Goal: Navigation & Orientation: Find specific page/section

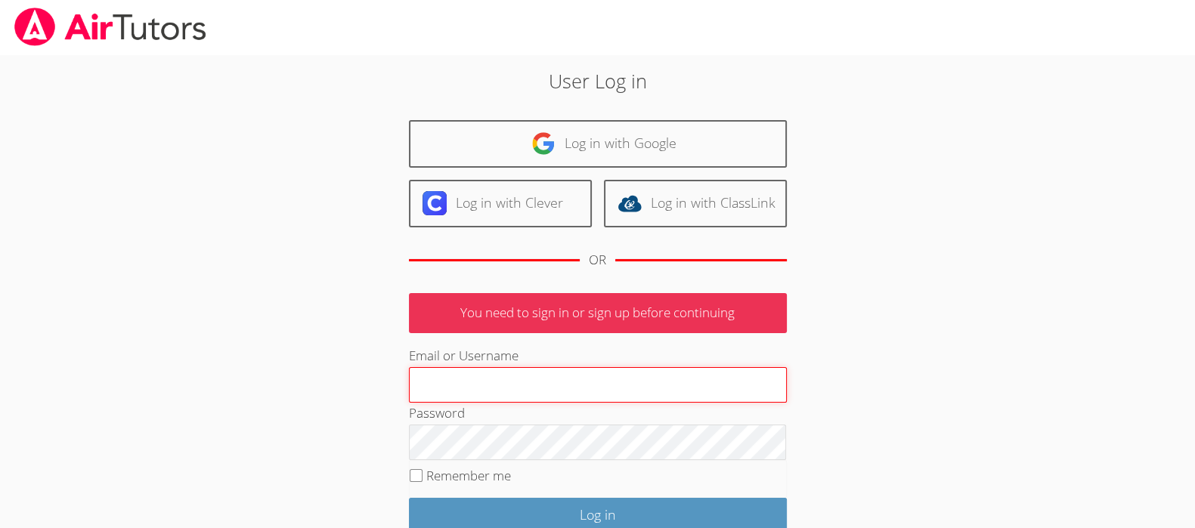
type input "[PERSON_NAME][EMAIL_ADDRESS][PERSON_NAME][DOMAIN_NAME]"
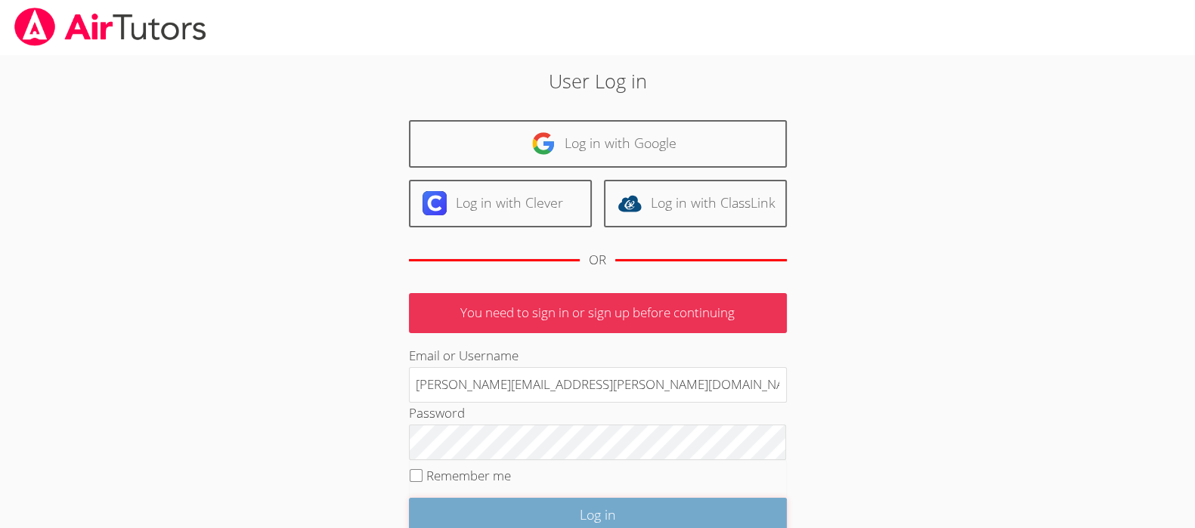
click at [650, 524] on input "Log in" at bounding box center [598, 516] width 378 height 36
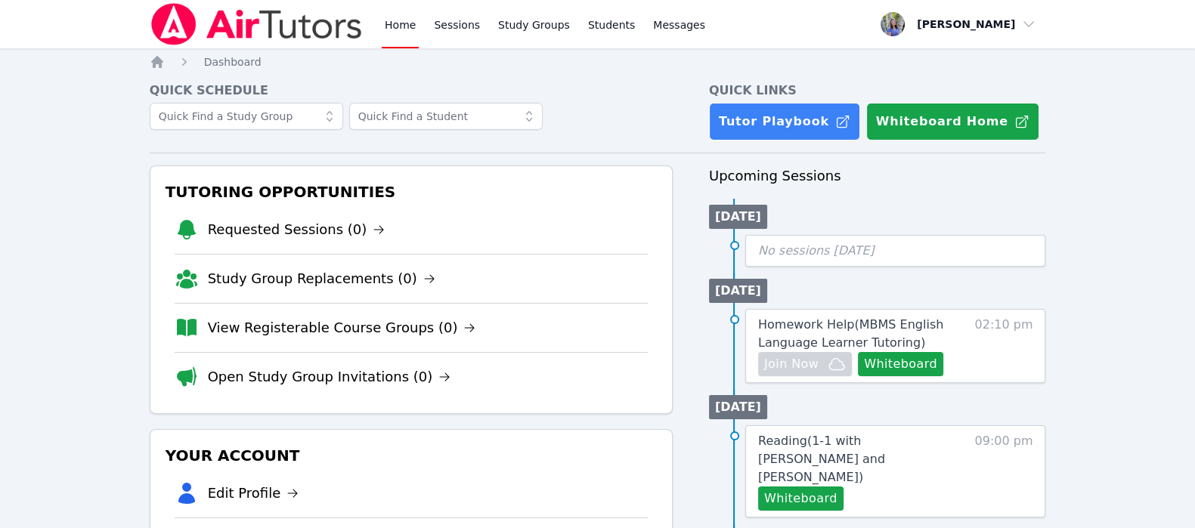
drag, startPoint x: 1160, startPoint y: 220, endPoint x: 1109, endPoint y: 236, distance: 53.8
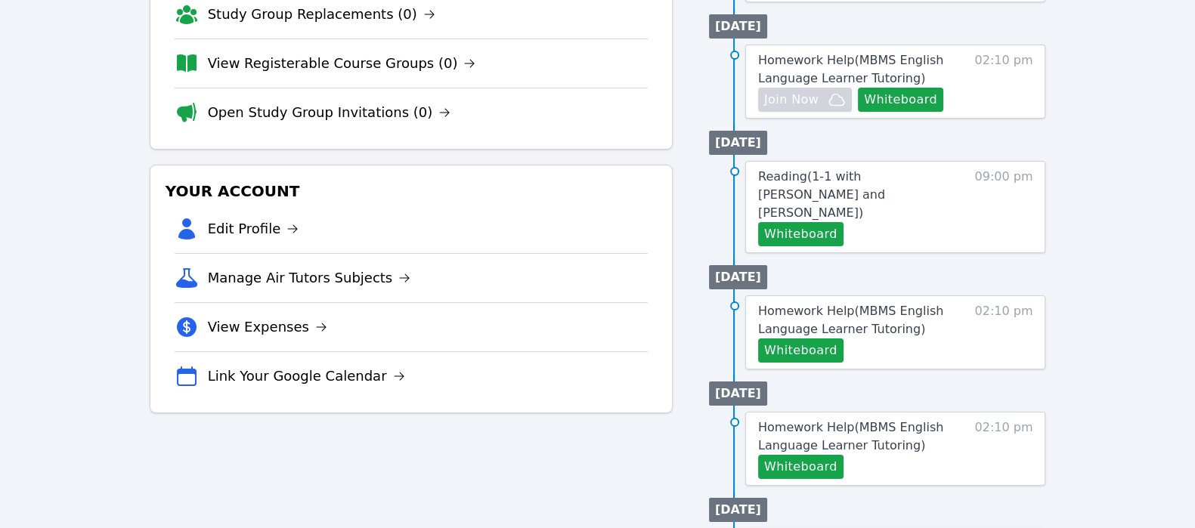
scroll to position [323, 0]
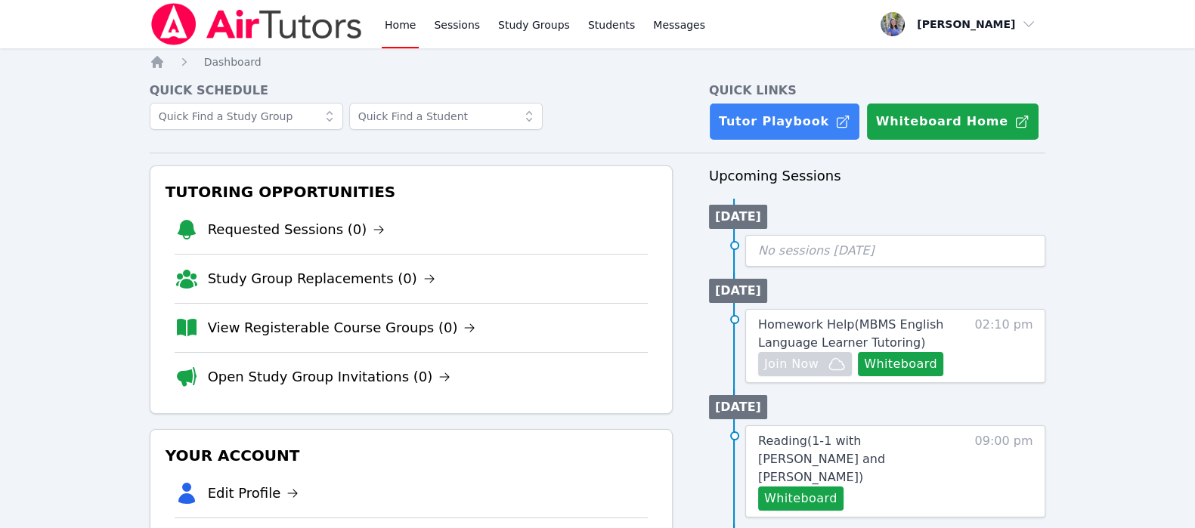
click at [357, 372] on link "Open Study Group Invitations (0)" at bounding box center [329, 377] width 243 height 21
